Goal: Information Seeking & Learning: Learn about a topic

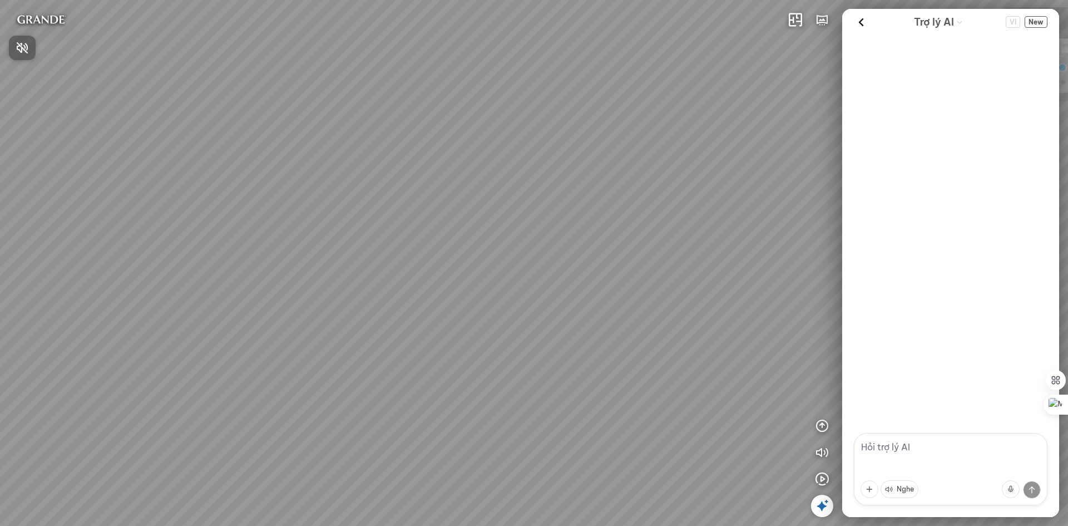
scroll to position [455, 0]
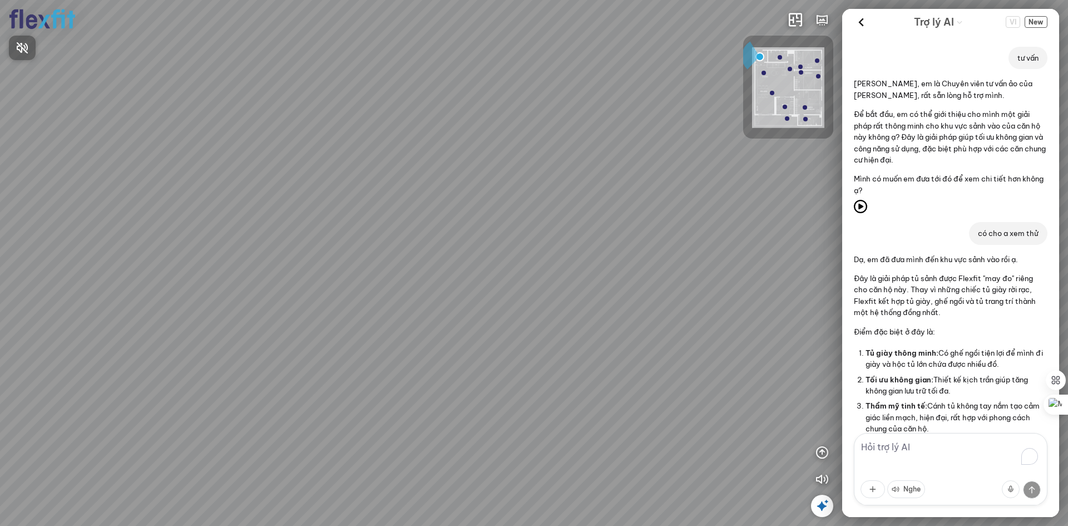
scroll to position [917, 0]
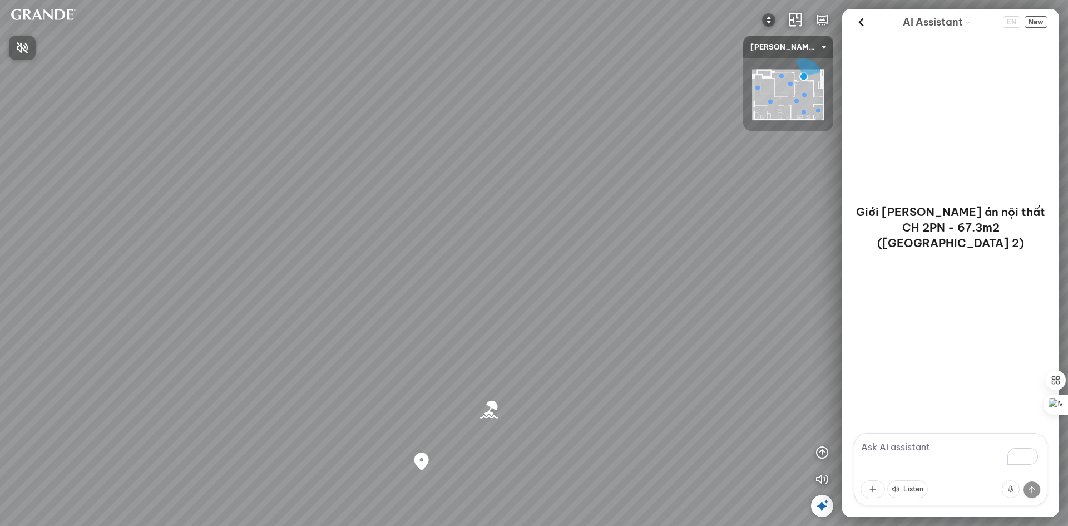
drag, startPoint x: 592, startPoint y: 240, endPoint x: 215, endPoint y: 176, distance: 382.1
click at [223, 179] on div at bounding box center [534, 263] width 1068 height 526
click at [593, 169] on div "Bãi biển [GEOGRAPHIC_DATA] Co Co River Regal One River project" at bounding box center [534, 263] width 1068 height 526
drag, startPoint x: 648, startPoint y: 206, endPoint x: 82, endPoint y: 165, distance: 567.9
click at [84, 165] on div "Bãi biển [GEOGRAPHIC_DATA] Co Co River Regal One River project" at bounding box center [534, 263] width 1068 height 526
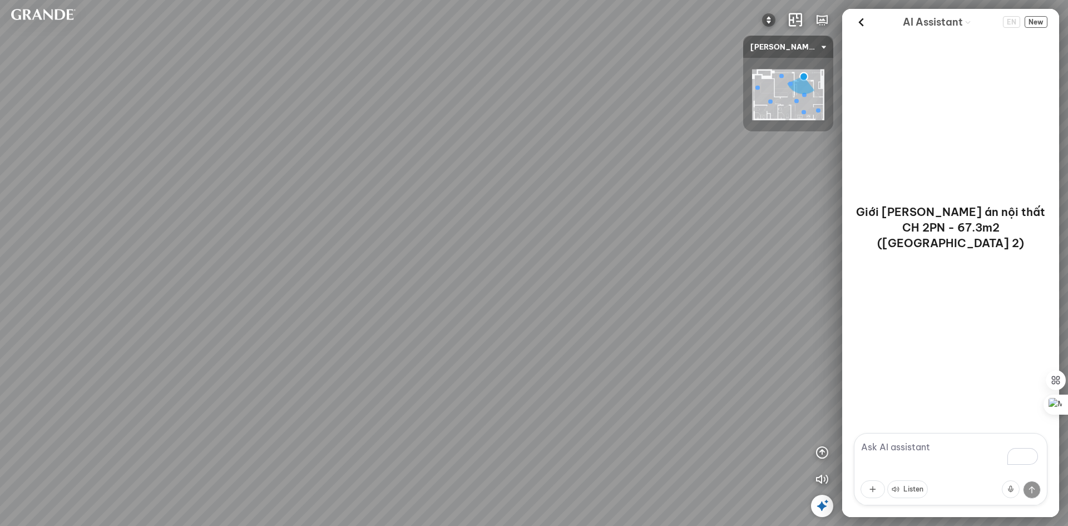
drag, startPoint x: 486, startPoint y: 215, endPoint x: 450, endPoint y: 215, distance: 36.7
click at [450, 215] on div "Bãi biển [GEOGRAPHIC_DATA] Co Co River Regal One River project" at bounding box center [534, 263] width 1068 height 526
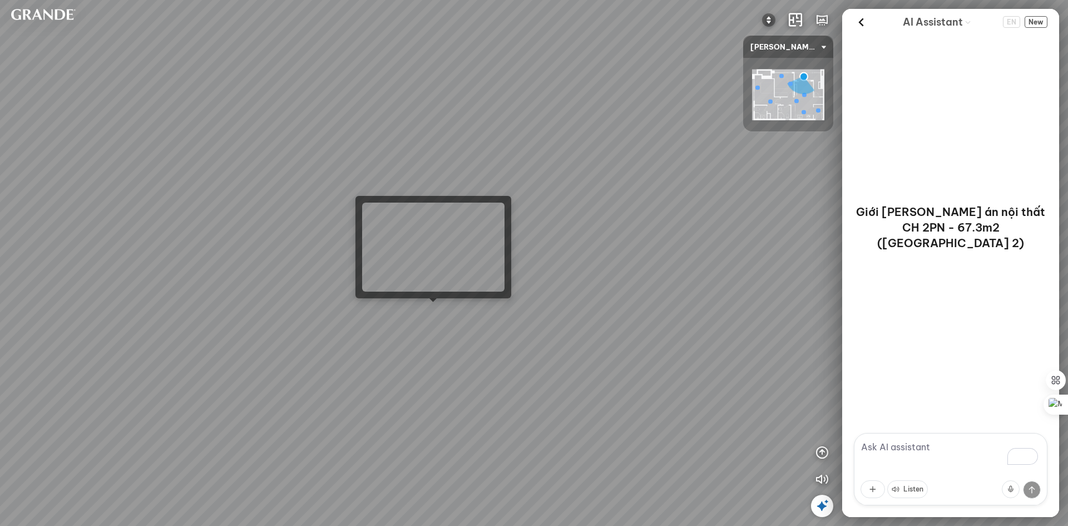
click at [439, 307] on div "Bãi biển [GEOGRAPHIC_DATA] Co Co River Regal One River project" at bounding box center [534, 263] width 1068 height 526
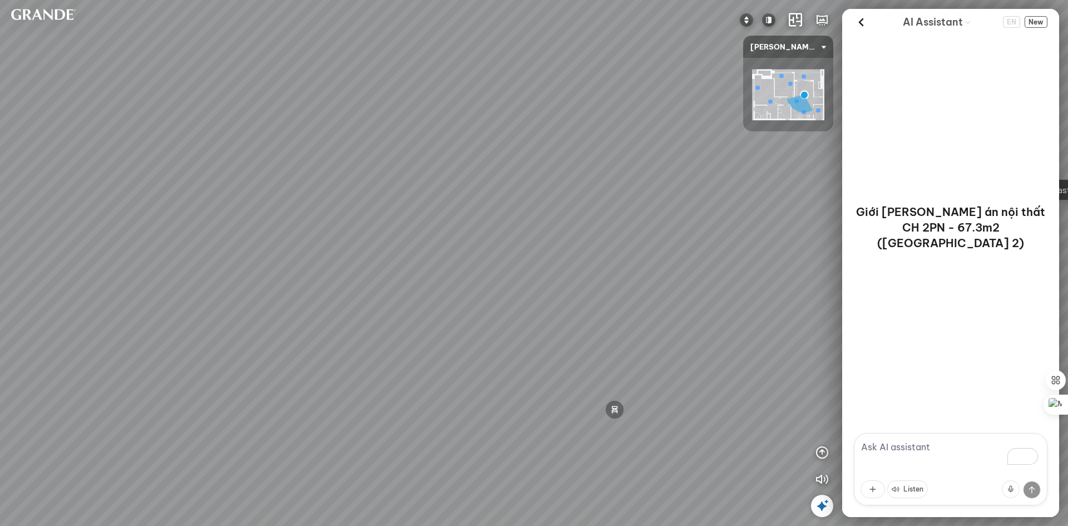
drag, startPoint x: 619, startPoint y: 276, endPoint x: 393, endPoint y: 294, distance: 226.6
click at [393, 295] on div "Minimalist TV shelf 3.380.000 VND Double MDF tea table is moisture-proof and sc…" at bounding box center [534, 263] width 1068 height 526
drag, startPoint x: 390, startPoint y: 274, endPoint x: 462, endPoint y: 260, distance: 73.7
click at [353, 273] on div "Minimalist TV shelf 3.380.000 VND Double MDF tea table is moisture-proof and sc…" at bounding box center [534, 263] width 1068 height 526
drag, startPoint x: 579, startPoint y: 281, endPoint x: 139, endPoint y: 272, distance: 440.3
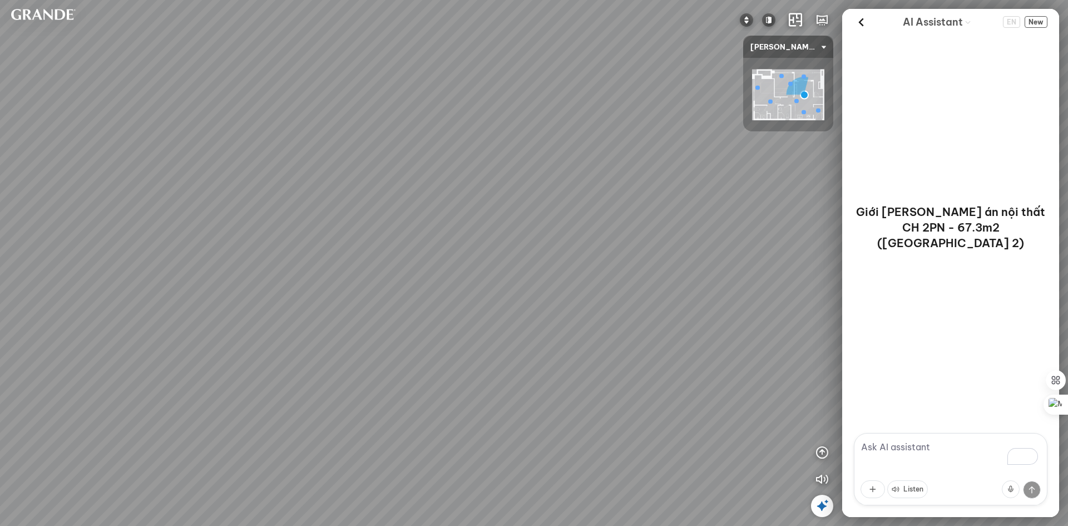
click at [139, 272] on div "Minimalist TV shelf 3.380.000 VND Double MDF tea table is moisture-proof and sc…" at bounding box center [534, 263] width 1068 height 526
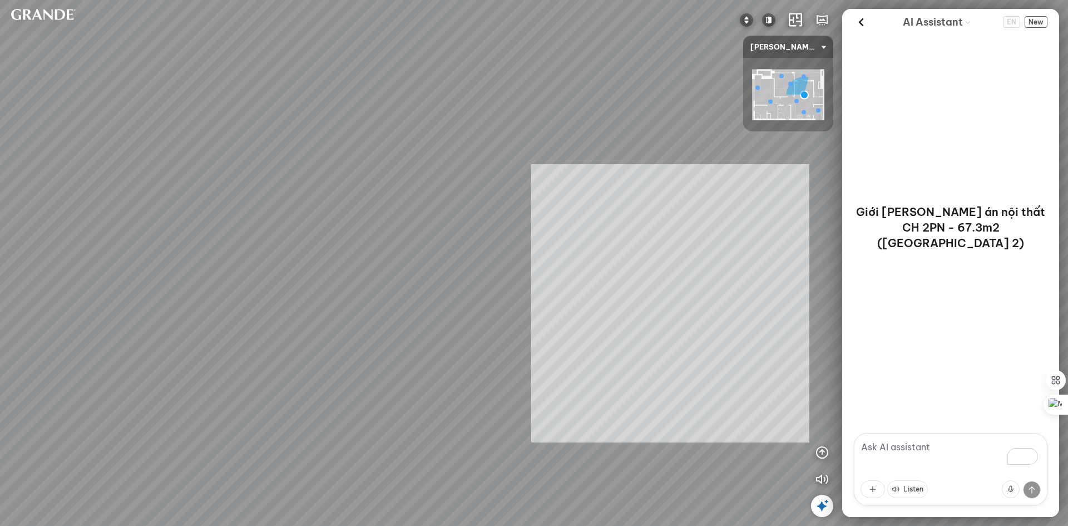
drag, startPoint x: 666, startPoint y: 303, endPoint x: 383, endPoint y: 287, distance: 282.6
click at [385, 287] on div "Minimalist TV shelf 3.380.000 VND Double MDF tea table is moisture-proof and sc…" at bounding box center [534, 263] width 1068 height 526
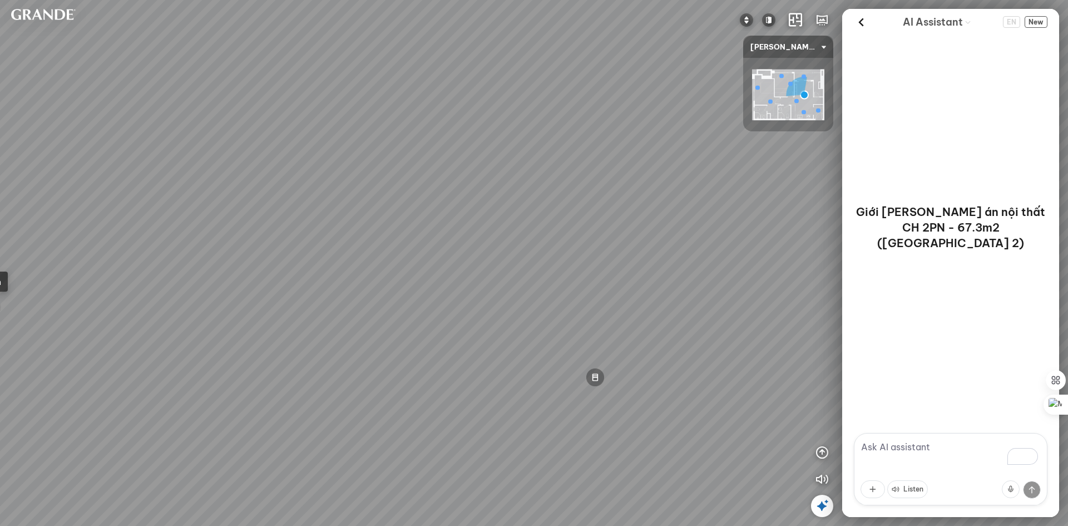
drag, startPoint x: 332, startPoint y: 282, endPoint x: 449, endPoint y: 282, distance: 117.4
click at [437, 282] on div "Minimalist TV shelf 3.380.000 VND Double MDF tea table is moisture-proof and sc…" at bounding box center [534, 263] width 1068 height 526
click at [675, 270] on div "Minimalist TV shelf 3.380.000 VND Double MDF tea table is moisture-proof and sc…" at bounding box center [534, 263] width 1068 height 526
drag, startPoint x: 521, startPoint y: 270, endPoint x: 705, endPoint y: 294, distance: 184.7
click at [649, 240] on div "Minimalist TV shelf 3.380.000 VND Double MDF tea table is moisture-proof and sc…" at bounding box center [534, 263] width 1068 height 526
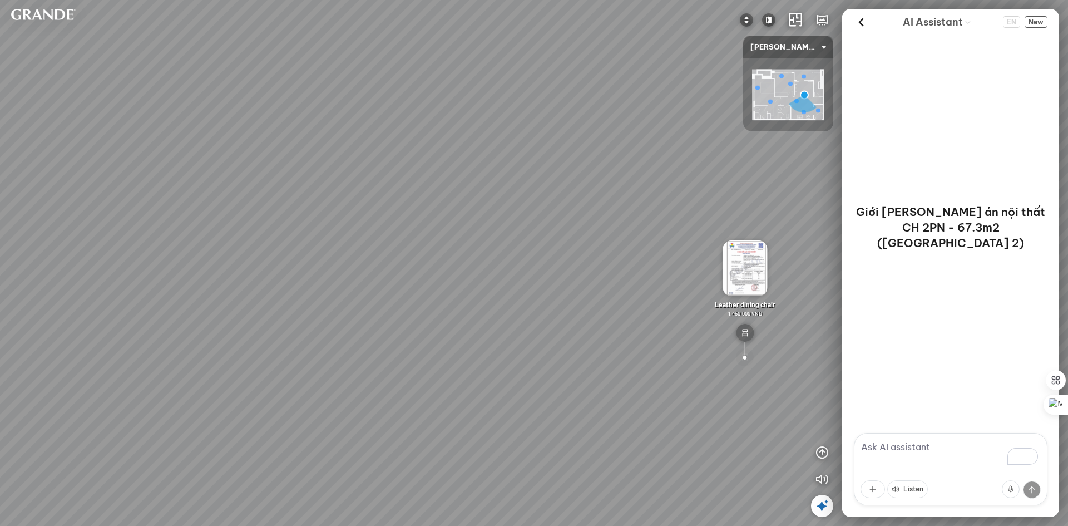
click at [744, 357] on div at bounding box center [745, 357] width 19 height 19
drag, startPoint x: 326, startPoint y: 229, endPoint x: 650, endPoint y: 315, distance: 335.6
click at [666, 354] on div "Minimalist TV shelf 3.380.000 VND Double MDF tea table is moisture-proof and sc…" at bounding box center [534, 263] width 1068 height 526
drag, startPoint x: 569, startPoint y: 273, endPoint x: 502, endPoint y: 275, distance: 66.8
click at [502, 275] on div "Minimalist TV shelf 3.380.000 VND Double MDF tea table is moisture-proof and sc…" at bounding box center [534, 263] width 1068 height 526
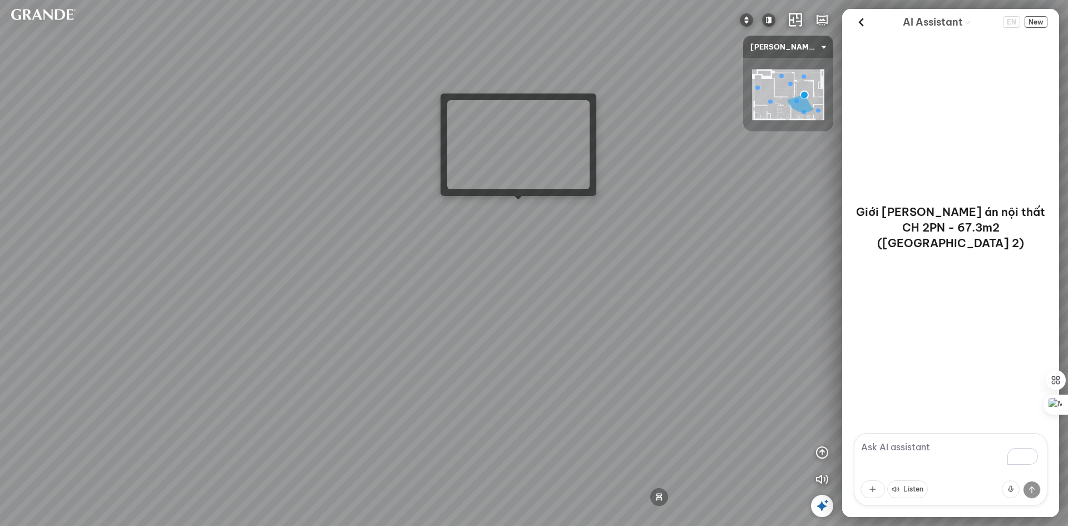
click at [514, 208] on div "Minimalist TV shelf 3.380.000 VND Double MDF tea table is moisture-proof and sc…" at bounding box center [534, 263] width 1068 height 526
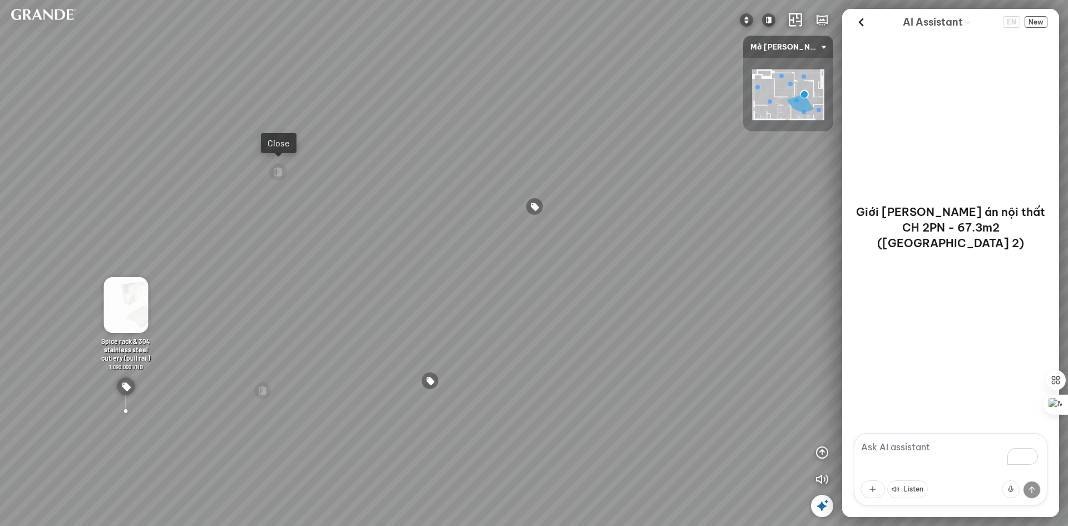
drag, startPoint x: 622, startPoint y: 266, endPoint x: 495, endPoint y: 258, distance: 126.6
click at [495, 258] on div "Felt-covered sofa 6.990.000 VND Leather dining chair 1.450.000 VND MDF dining t…" at bounding box center [534, 263] width 1068 height 526
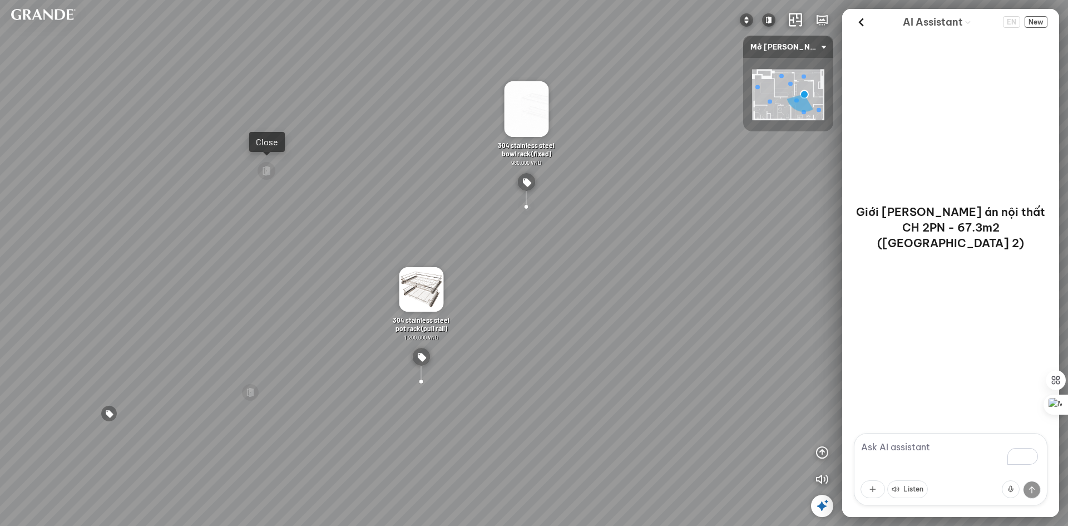
drag, startPoint x: 526, startPoint y: 204, endPoint x: 536, endPoint y: 201, distance: 10.8
click at [526, 205] on div at bounding box center [527, 207] width 18 height 18
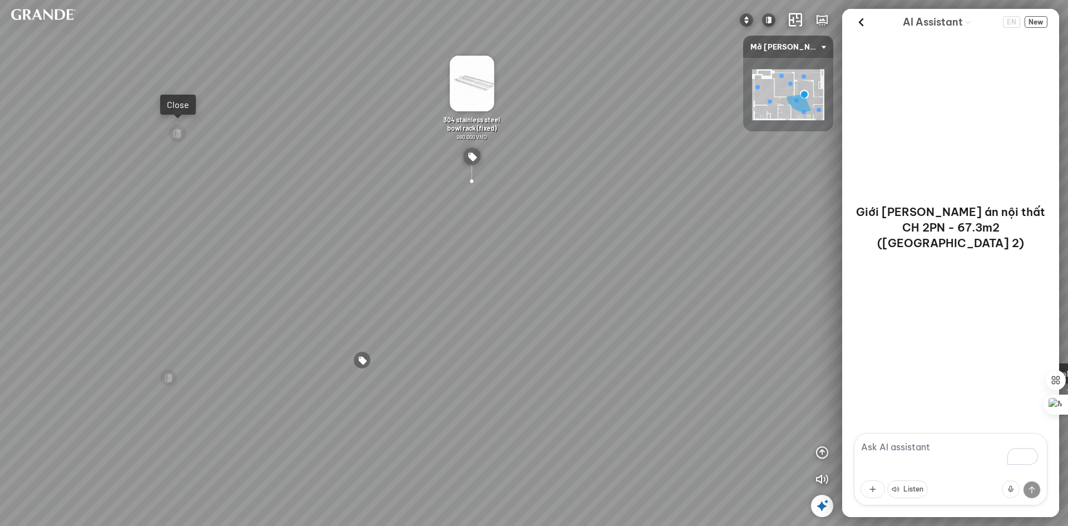
drag, startPoint x: 408, startPoint y: 383, endPoint x: 469, endPoint y: 236, distance: 159.5
click at [469, 236] on div "Felt-covered sofa 6.990.000 VND Leather dining chair 1.450.000 VND MDF dining t…" at bounding box center [534, 263] width 1068 height 526
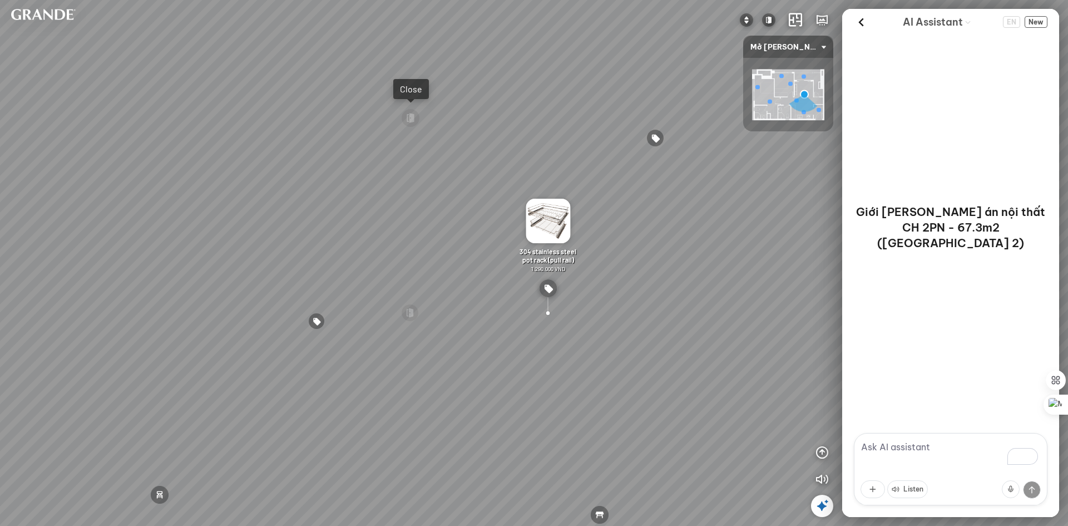
drag, startPoint x: 211, startPoint y: 292, endPoint x: 353, endPoint y: 283, distance: 142.1
click at [353, 283] on div "Felt-covered sofa 6.990.000 VND Leather dining chair 1.450.000 VND MDF dining t…" at bounding box center [534, 263] width 1068 height 526
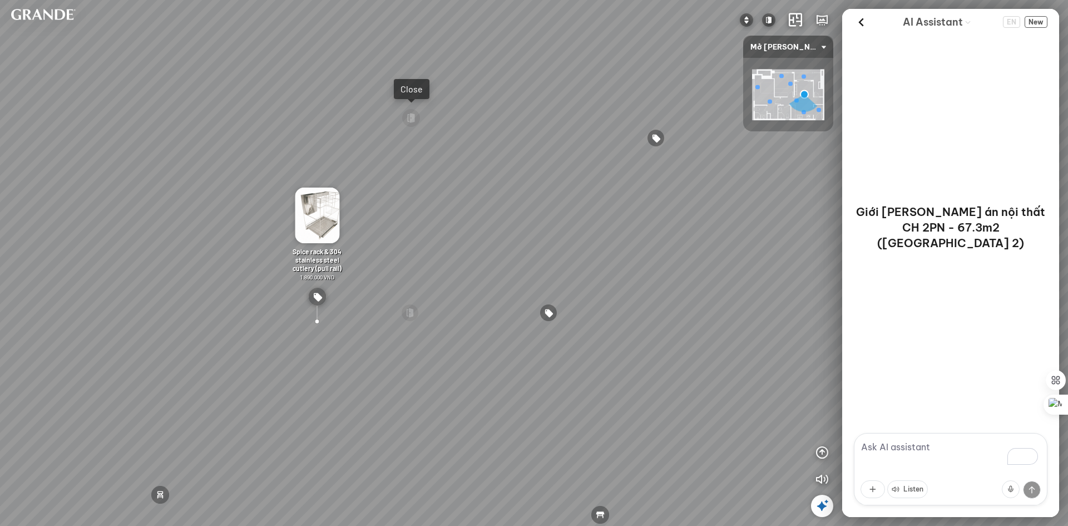
click at [405, 85] on div "Close" at bounding box center [412, 88] width 22 height 11
